Goal: Task Accomplishment & Management: Manage account settings

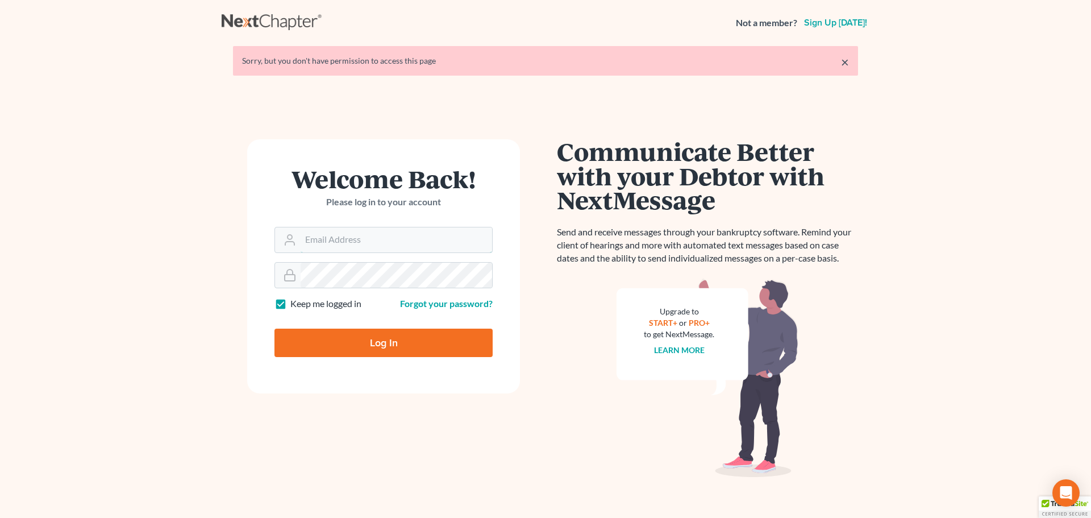
type input "donna@hollandlaw970.com"
click at [331, 341] on input "Log In" at bounding box center [383, 342] width 218 height 28
type input "Thinking..."
click at [412, 243] on input "[PERSON_NAME][EMAIL_ADDRESS][DOMAIN_NAME]" at bounding box center [396, 239] width 191 height 25
type input "[PERSON_NAME][EMAIL_ADDRESS][DOMAIN_NAME]"
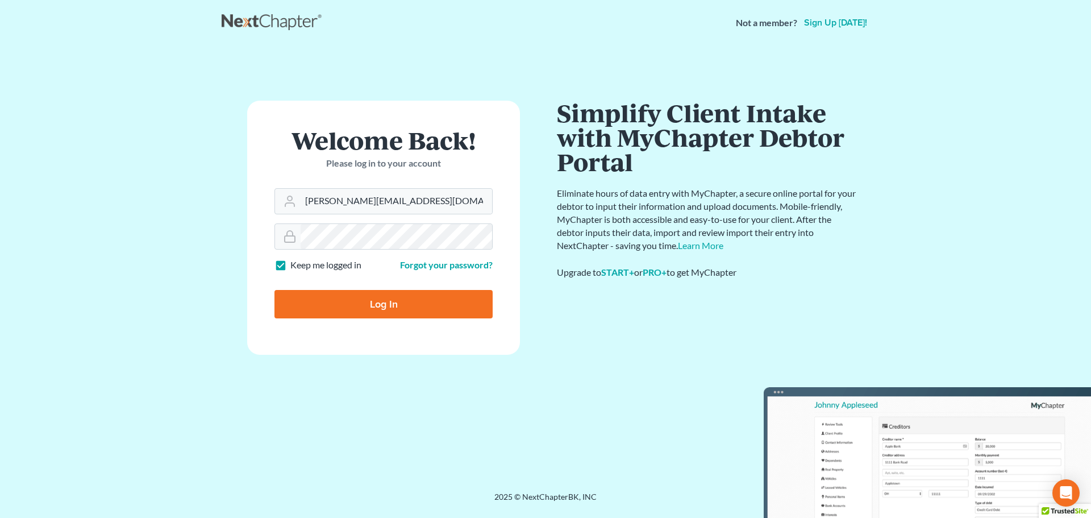
click at [341, 336] on form "Welcome Back! Please log in to your account Email Address [PERSON_NAME][EMAIL_A…" at bounding box center [383, 228] width 273 height 254
click at [346, 308] on input "Log In" at bounding box center [383, 304] width 218 height 28
type input "Thinking..."
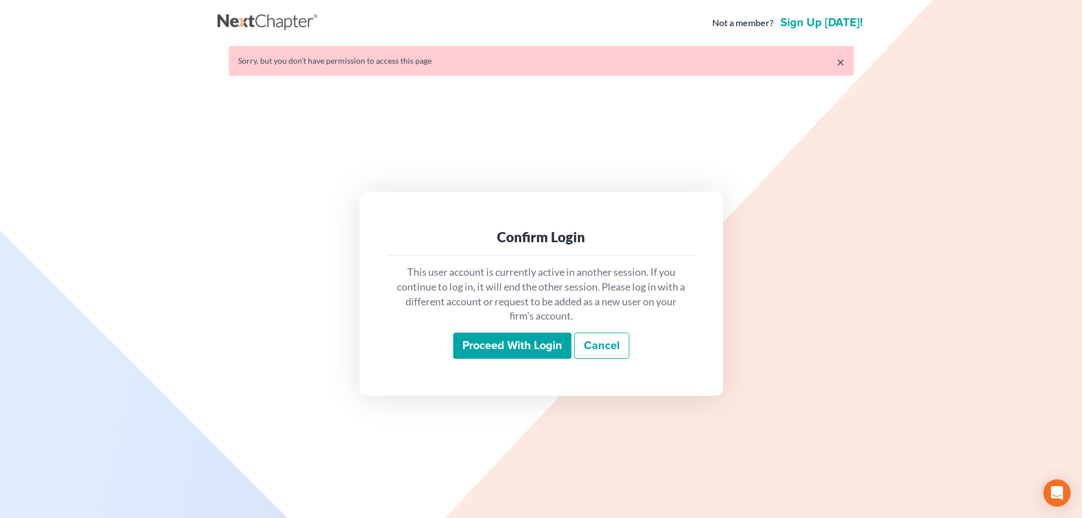
click at [501, 351] on input "Proceed with login" at bounding box center [512, 345] width 118 height 26
